Goal: Find specific page/section: Find specific page/section

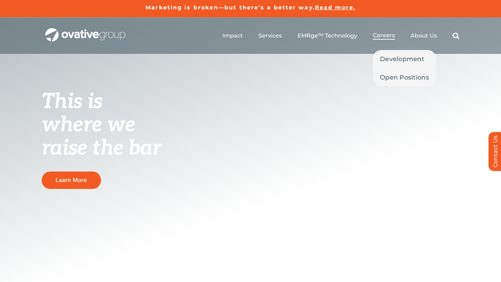
click at [379, 34] on span "Careers" at bounding box center [384, 35] width 22 height 7
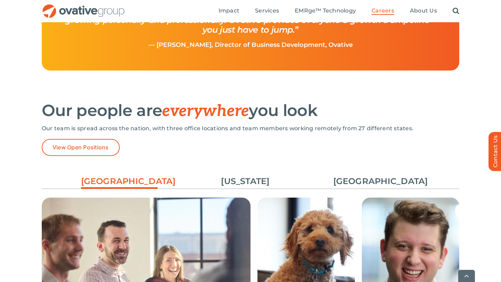
scroll to position [938, 0]
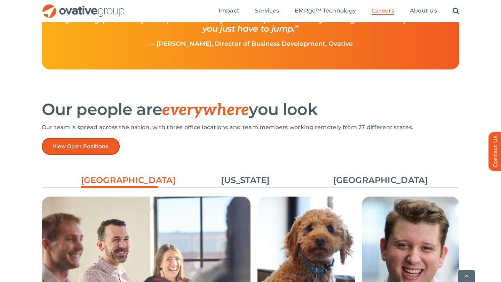
click at [82, 146] on span "View Open Positions" at bounding box center [81, 146] width 56 height 7
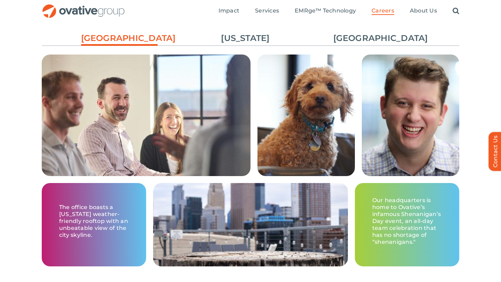
scroll to position [1054, 0]
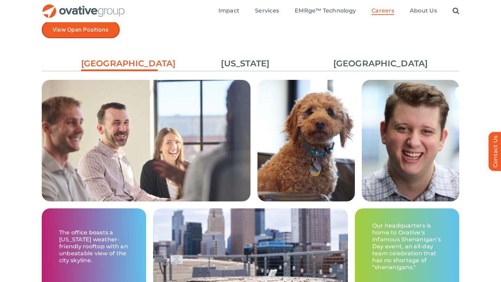
click at [85, 32] on span "View Open Positions" at bounding box center [81, 29] width 56 height 7
